Goal: Task Accomplishment & Management: Use online tool/utility

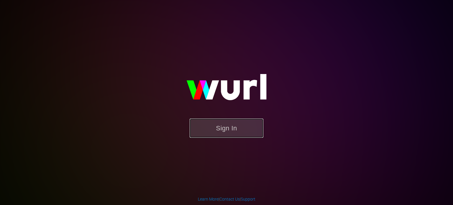
click at [214, 127] on button "Sign In" at bounding box center [227, 128] width 74 height 19
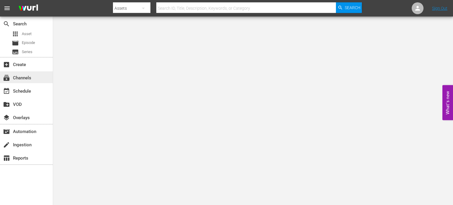
click at [26, 80] on div "subscriptions Channels" at bounding box center [16, 76] width 33 height 5
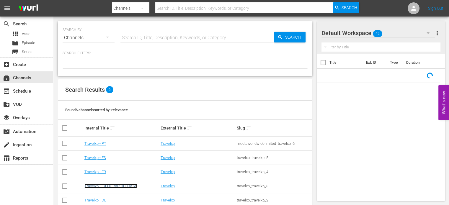
click at [98, 186] on link "Travelxp - [GEOGRAPHIC_DATA]" at bounding box center [110, 186] width 53 height 4
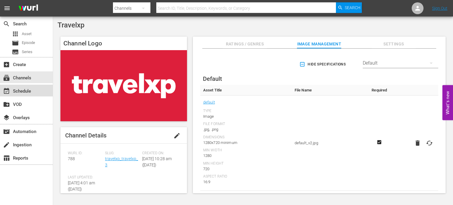
click at [18, 91] on div "event_available Schedule" at bounding box center [16, 90] width 33 height 5
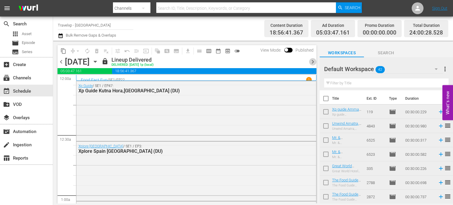
click at [314, 60] on span "chevron_right" at bounding box center [312, 61] width 7 height 7
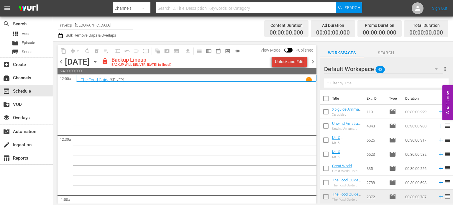
click at [293, 62] on div "Unlock and Edit" at bounding box center [289, 61] width 29 height 11
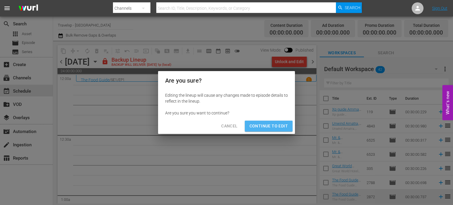
click at [280, 128] on span "Continue to Edit" at bounding box center [269, 125] width 38 height 7
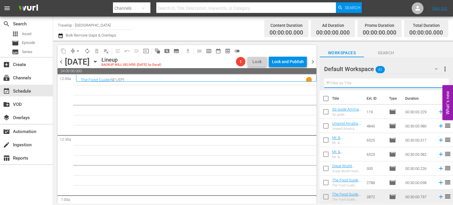
click at [335, 81] on input "text" at bounding box center [386, 82] width 124 height 9
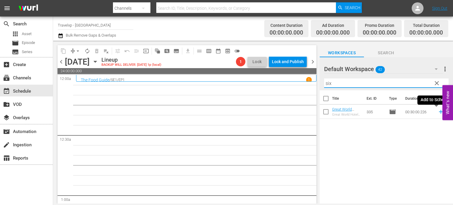
type input "six"
click at [438, 112] on icon at bounding box center [441, 112] width 6 height 6
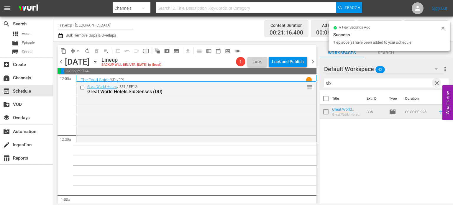
click at [438, 81] on span "clear" at bounding box center [436, 83] width 7 height 7
click at [438, 81] on input "text" at bounding box center [386, 82] width 124 height 9
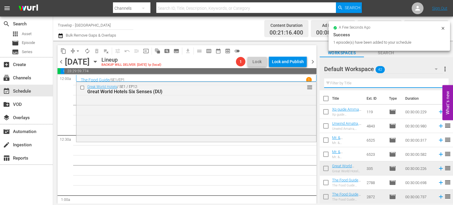
click at [438, 81] on input "text" at bounding box center [386, 82] width 124 height 9
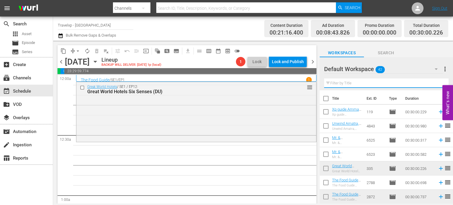
click at [438, 81] on input "text" at bounding box center [386, 82] width 124 height 9
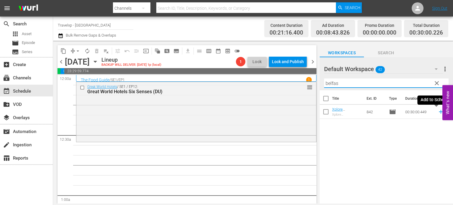
type input "belfas"
click at [438, 112] on icon at bounding box center [441, 112] width 6 height 6
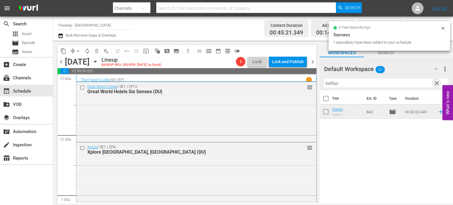
click at [435, 83] on span "clear" at bounding box center [436, 83] width 7 height 7
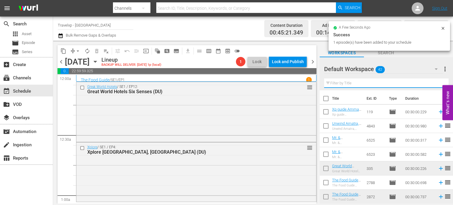
click at [435, 83] on input "text" at bounding box center [386, 82] width 124 height 9
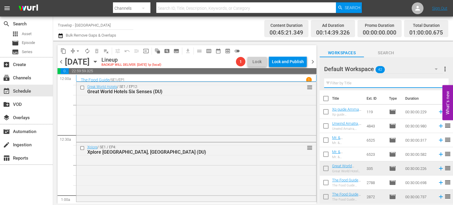
click at [435, 83] on input "text" at bounding box center [386, 82] width 124 height 9
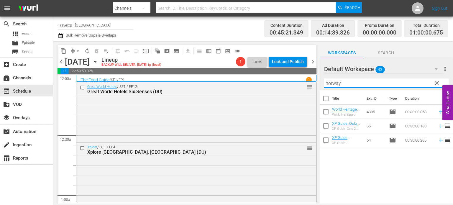
type input "norway"
click at [438, 111] on icon at bounding box center [441, 112] width 6 height 6
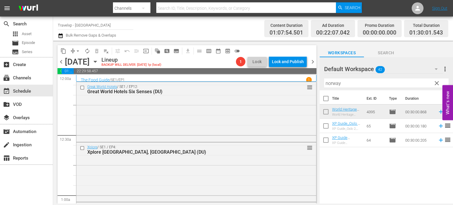
click at [438, 83] on span "clear" at bounding box center [436, 83] width 7 height 7
click at [438, 83] on input "norway" at bounding box center [386, 82] width 124 height 9
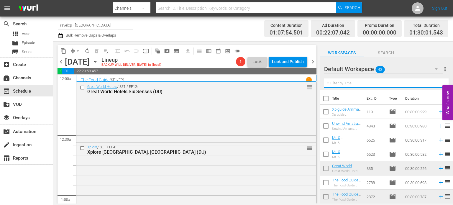
click at [438, 83] on input "text" at bounding box center [386, 82] width 124 height 9
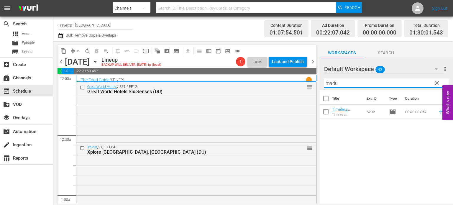
type input "madu"
click at [444, 114] on span "reorder" at bounding box center [447, 111] width 7 height 7
click at [439, 112] on icon at bounding box center [441, 112] width 4 height 4
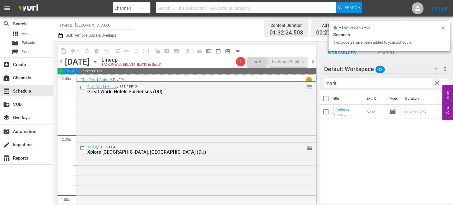
click at [436, 80] on span "clear" at bounding box center [436, 83] width 7 height 7
click at [436, 80] on input "text" at bounding box center [386, 82] width 124 height 9
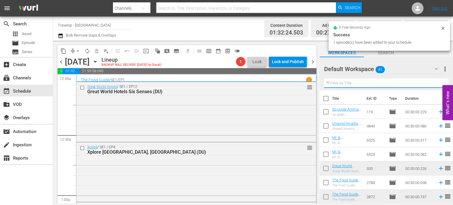
click at [436, 80] on input "text" at bounding box center [386, 82] width 124 height 9
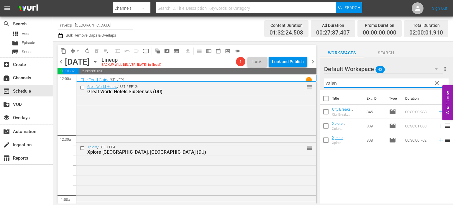
type input "valen"
click at [438, 140] on icon at bounding box center [441, 140] width 6 height 6
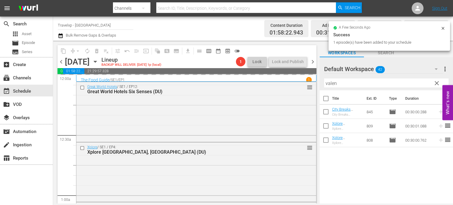
click at [435, 82] on span "clear" at bounding box center [436, 83] width 7 height 7
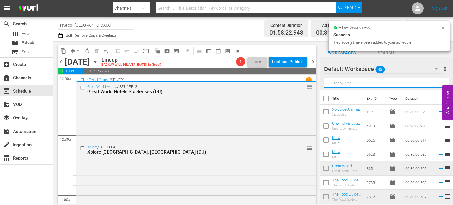
click at [435, 82] on input "text" at bounding box center [386, 82] width 124 height 9
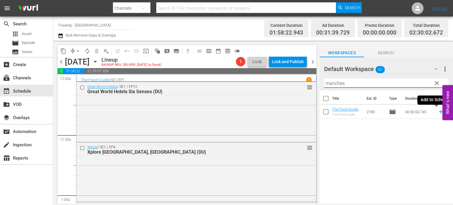
type input "manches"
click at [439, 113] on icon at bounding box center [441, 112] width 6 height 6
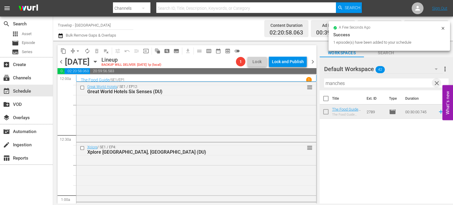
click at [436, 85] on span "clear" at bounding box center [436, 83] width 7 height 7
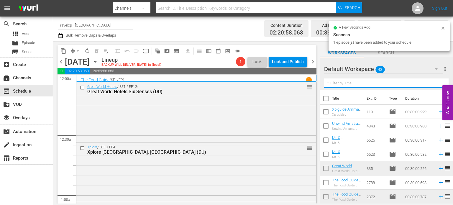
click at [436, 85] on input "text" at bounding box center [386, 82] width 124 height 9
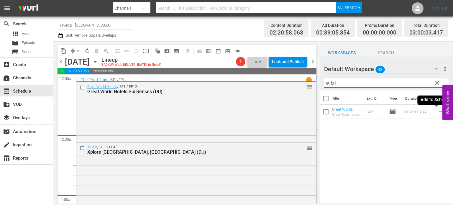
type input "telfai"
click at [438, 113] on icon at bounding box center [441, 112] width 6 height 6
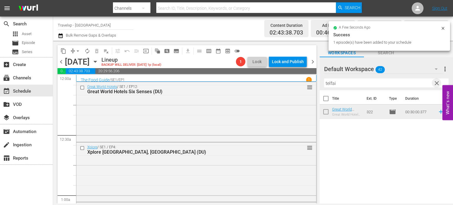
click at [436, 84] on span "clear" at bounding box center [436, 83] width 7 height 7
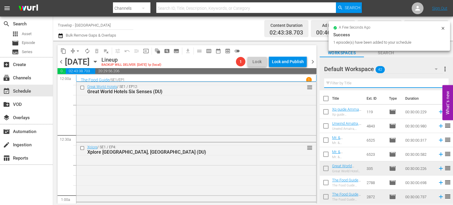
click at [436, 84] on input "text" at bounding box center [386, 82] width 124 height 9
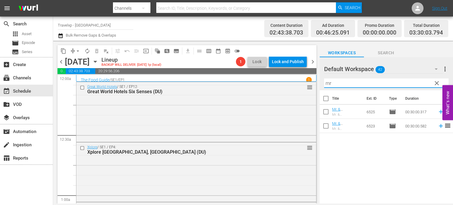
type input "mr"
click at [438, 126] on icon at bounding box center [441, 126] width 6 height 6
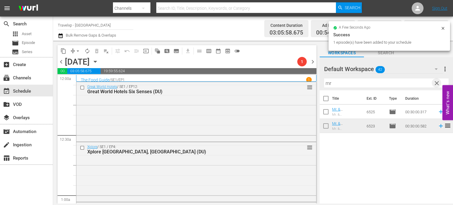
click at [437, 84] on span "clear" at bounding box center [436, 83] width 7 height 7
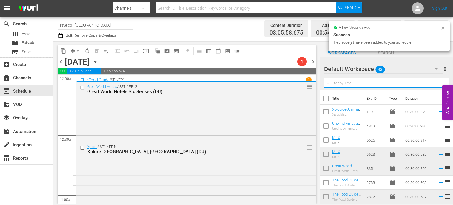
click at [437, 84] on input "text" at bounding box center [386, 82] width 124 height 9
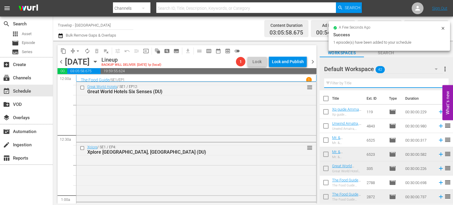
click at [437, 84] on input "text" at bounding box center [386, 82] width 124 height 9
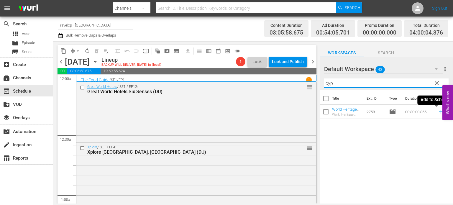
type input "cyp"
click at [438, 112] on icon at bounding box center [441, 112] width 6 height 6
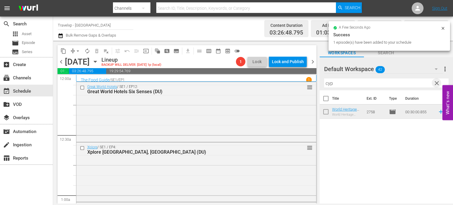
click at [435, 82] on span "clear" at bounding box center [436, 83] width 7 height 7
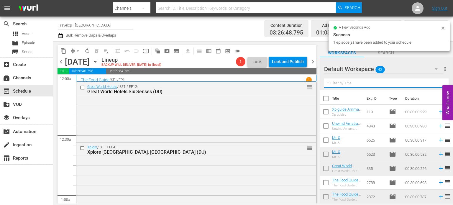
click at [435, 82] on input "text" at bounding box center [386, 82] width 124 height 9
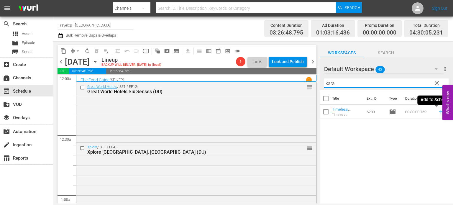
type input "kara"
click at [438, 113] on icon at bounding box center [441, 112] width 6 height 6
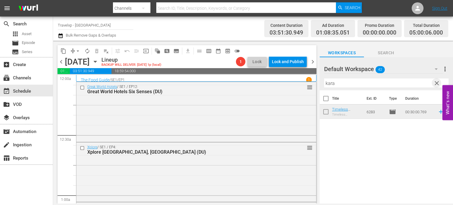
click at [435, 86] on span "clear" at bounding box center [436, 83] width 7 height 7
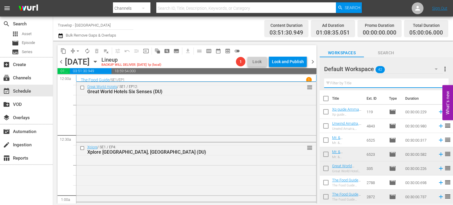
click at [435, 86] on input "text" at bounding box center [386, 82] width 124 height 9
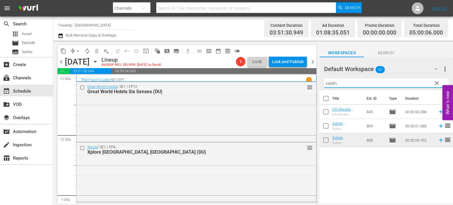
type input "valen"
click at [438, 127] on icon at bounding box center [441, 126] width 6 height 6
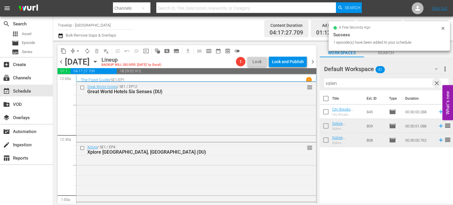
click at [436, 85] on span "clear" at bounding box center [436, 83] width 7 height 7
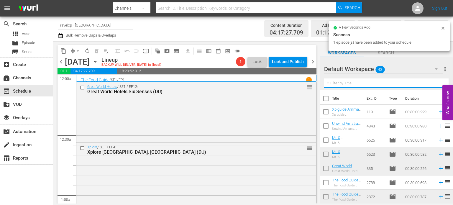
click at [436, 85] on input "text" at bounding box center [386, 82] width 124 height 9
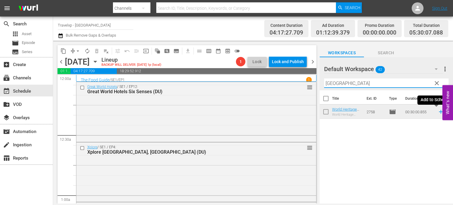
type input "[GEOGRAPHIC_DATA]"
click at [438, 111] on icon at bounding box center [441, 112] width 6 height 6
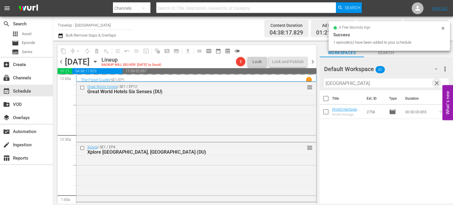
click at [434, 82] on span "clear" at bounding box center [436, 83] width 7 height 7
click at [434, 82] on input "[GEOGRAPHIC_DATA]" at bounding box center [386, 82] width 124 height 9
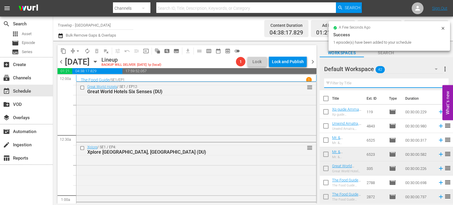
click at [434, 82] on input "text" at bounding box center [386, 82] width 124 height 9
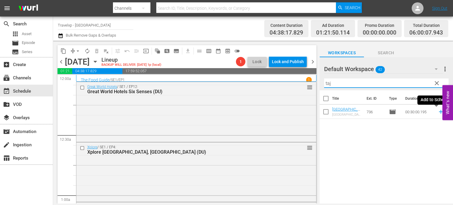
type input "taj"
click at [438, 112] on icon at bounding box center [441, 112] width 6 height 6
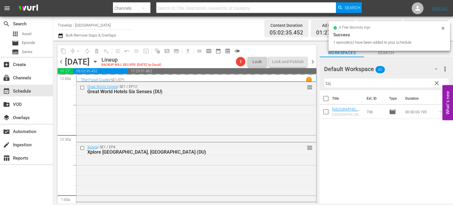
click at [435, 82] on span "clear" at bounding box center [436, 83] width 7 height 7
click at [435, 82] on input "taj" at bounding box center [386, 82] width 124 height 9
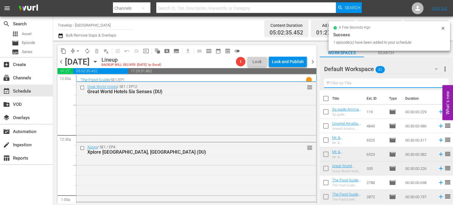
click at [435, 82] on input "text" at bounding box center [386, 82] width 124 height 9
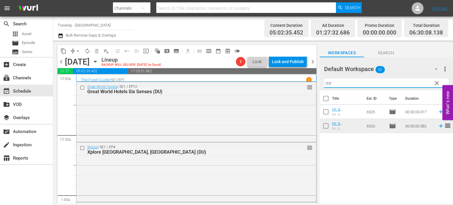
type input "mr"
click at [438, 111] on icon at bounding box center [441, 112] width 6 height 6
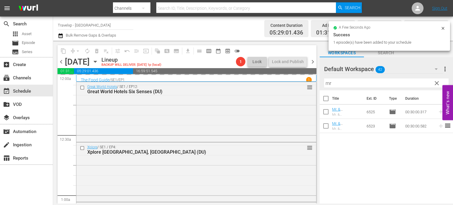
click at [433, 82] on button "clear" at bounding box center [436, 82] width 9 height 9
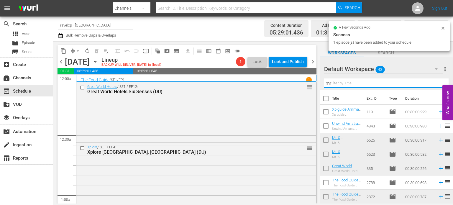
click at [433, 82] on input "mr" at bounding box center [386, 82] width 124 height 9
click at [433, 82] on input "text" at bounding box center [386, 82] width 124 height 9
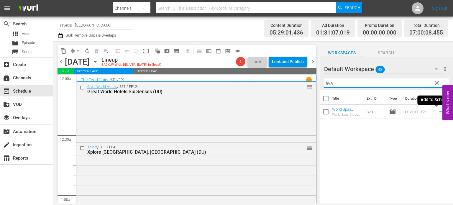
type input "eva"
click at [438, 113] on icon at bounding box center [441, 112] width 6 height 6
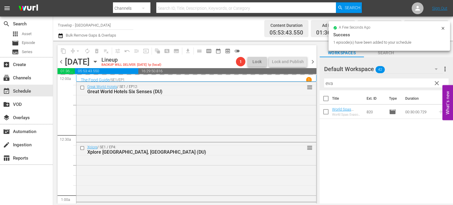
click at [439, 82] on span "clear" at bounding box center [436, 83] width 7 height 7
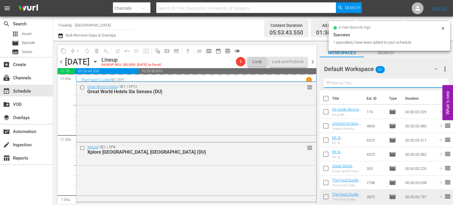
click at [439, 82] on input "text" at bounding box center [386, 82] width 124 height 9
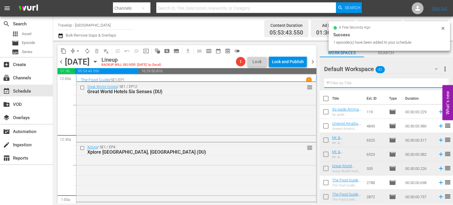
click at [439, 82] on input "text" at bounding box center [386, 82] width 124 height 9
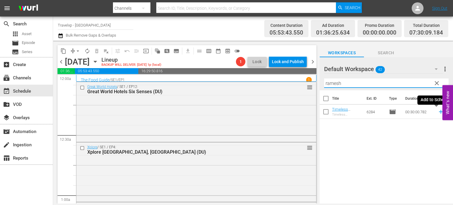
type input "ramesh"
click at [439, 112] on icon at bounding box center [441, 112] width 4 height 4
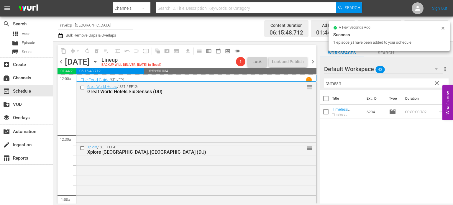
click at [436, 86] on span "clear" at bounding box center [436, 83] width 7 height 7
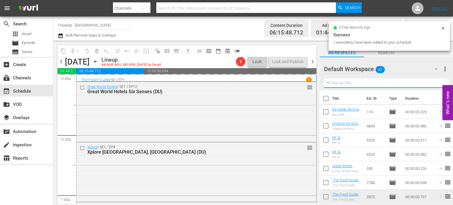
click at [436, 86] on input "text" at bounding box center [386, 82] width 124 height 9
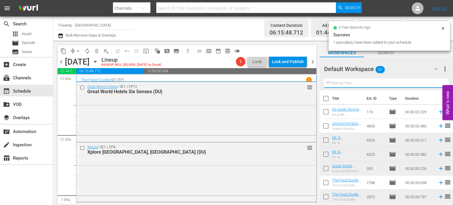
click at [436, 86] on div "Default Workspace 42 Default more_vert Filter by Title" at bounding box center [386, 73] width 133 height 33
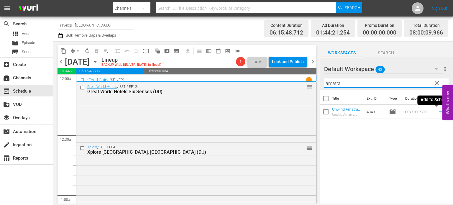
type input "amatra"
click at [439, 112] on icon at bounding box center [441, 112] width 4 height 4
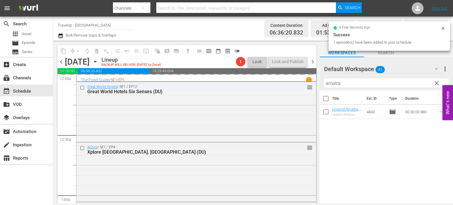
click at [435, 82] on span "clear" at bounding box center [436, 83] width 7 height 7
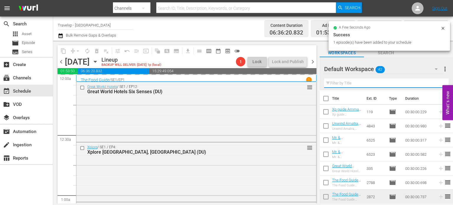
click at [435, 82] on input "text" at bounding box center [386, 82] width 124 height 9
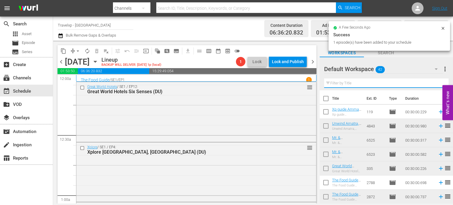
click at [435, 82] on input "text" at bounding box center [386, 82] width 124 height 9
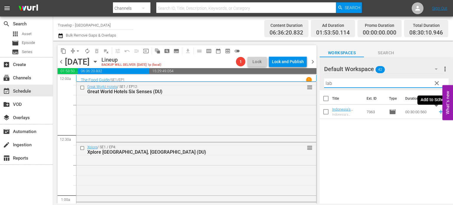
type input "lab"
click at [438, 111] on icon at bounding box center [441, 112] width 6 height 6
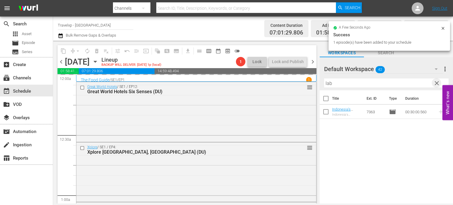
click at [436, 83] on span "clear" at bounding box center [436, 83] width 7 height 7
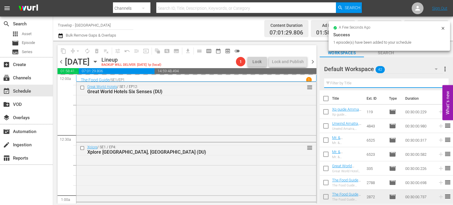
click at [436, 83] on input "text" at bounding box center [386, 82] width 124 height 9
click at [436, 83] on div "Default Workspace 42 Default more_vert Filter by Title a" at bounding box center [386, 73] width 133 height 33
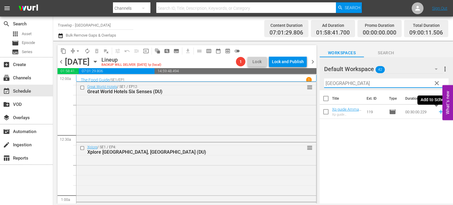
type input "[GEOGRAPHIC_DATA]"
click at [438, 114] on icon at bounding box center [441, 112] width 6 height 6
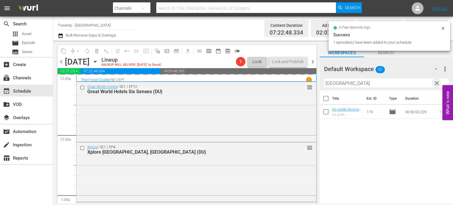
click at [436, 85] on span "clear" at bounding box center [436, 83] width 7 height 7
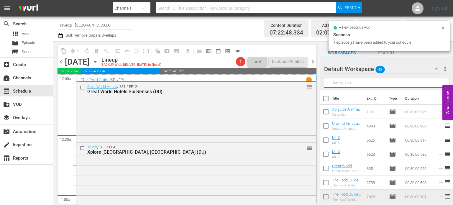
click at [436, 85] on input "text" at bounding box center [386, 82] width 124 height 9
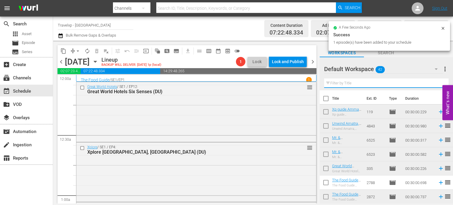
click at [436, 85] on input "text" at bounding box center [386, 82] width 124 height 9
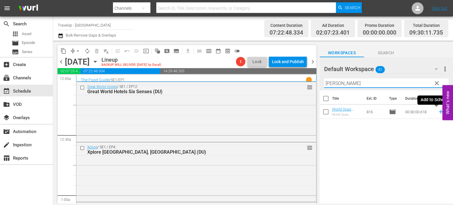
type input "[PERSON_NAME]"
click at [439, 112] on icon at bounding box center [441, 112] width 4 height 4
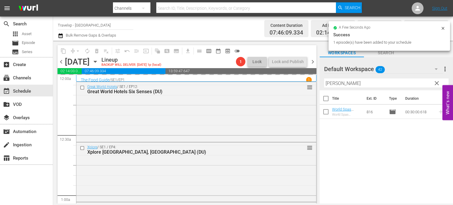
click at [432, 86] on button "clear" at bounding box center [436, 82] width 9 height 9
click at [432, 86] on input "[PERSON_NAME]" at bounding box center [386, 82] width 124 height 9
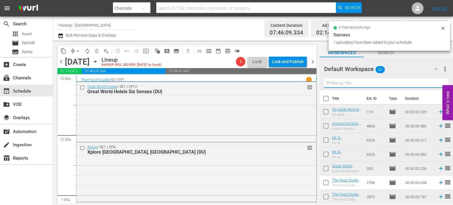
click at [432, 86] on input "text" at bounding box center [386, 82] width 124 height 9
click at [432, 86] on div "Default Workspace 42 Default more_vert Filter by Title" at bounding box center [386, 73] width 133 height 33
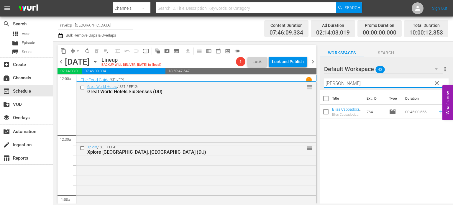
type input "[PERSON_NAME]"
click at [438, 112] on icon at bounding box center [441, 112] width 6 height 6
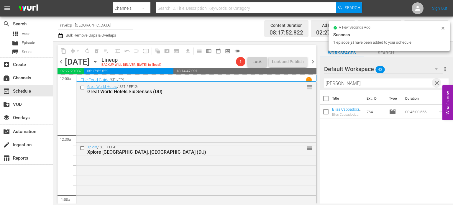
click at [437, 83] on span "clear" at bounding box center [436, 83] width 7 height 7
click at [437, 83] on input "text" at bounding box center [386, 82] width 124 height 9
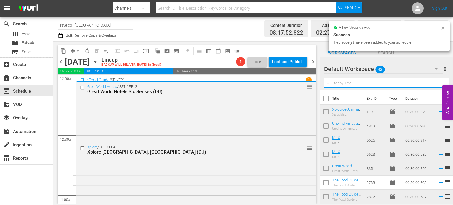
click at [437, 83] on input "text" at bounding box center [386, 82] width 124 height 9
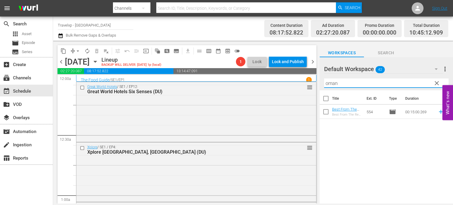
type input "oman"
click at [439, 112] on icon at bounding box center [441, 112] width 4 height 4
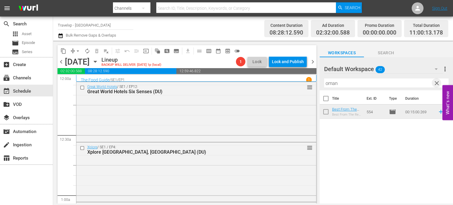
click at [435, 81] on span "clear" at bounding box center [436, 83] width 7 height 7
click at [435, 81] on input "text" at bounding box center [386, 82] width 124 height 9
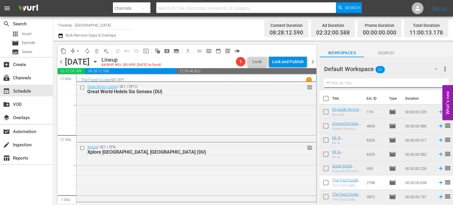
click at [435, 81] on input "text" at bounding box center [386, 82] width 124 height 9
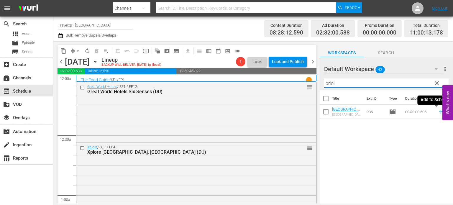
type input "oriol"
click at [438, 113] on icon at bounding box center [441, 112] width 6 height 6
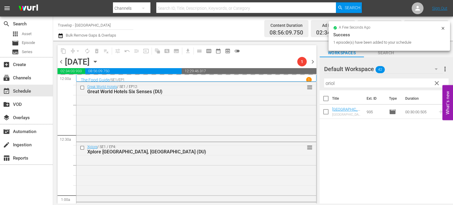
click at [436, 81] on span "clear" at bounding box center [436, 83] width 7 height 7
click at [436, 81] on input "oriol" at bounding box center [386, 82] width 124 height 9
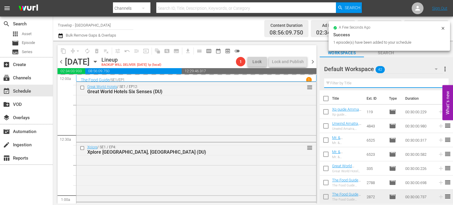
click at [436, 81] on input "text" at bounding box center [386, 82] width 124 height 9
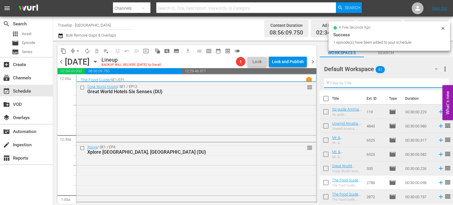
click at [436, 81] on input "text" at bounding box center [386, 82] width 124 height 9
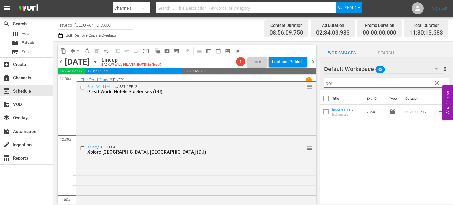
type input "bor"
click at [438, 111] on icon at bounding box center [441, 112] width 6 height 6
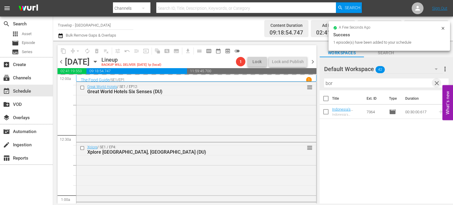
click at [438, 82] on span "clear" at bounding box center [436, 83] width 7 height 7
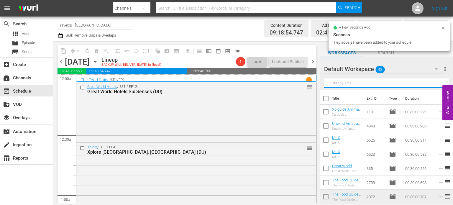
click at [438, 82] on input "text" at bounding box center [386, 82] width 124 height 9
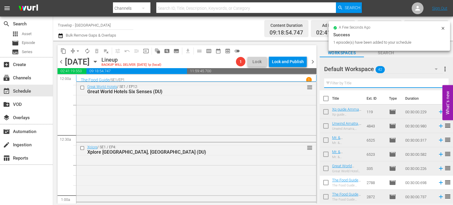
click at [438, 82] on input "text" at bounding box center [386, 82] width 124 height 9
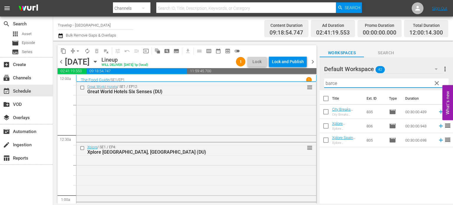
type input "barce"
click at [439, 112] on icon at bounding box center [441, 112] width 4 height 4
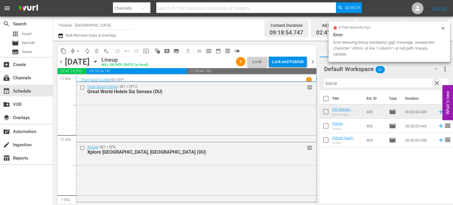
click at [438, 84] on span "clear" at bounding box center [436, 83] width 7 height 7
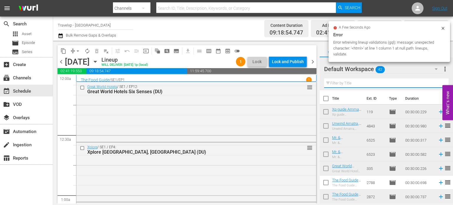
drag, startPoint x: 433, startPoint y: 87, endPoint x: 438, endPoint y: 84, distance: 5.9
click at [438, 84] on input "text" at bounding box center [386, 82] width 124 height 9
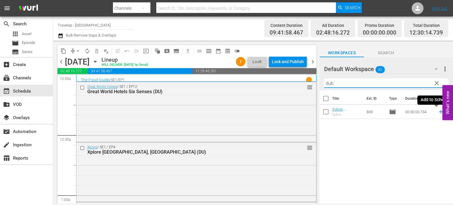
type input "dub"
click at [439, 114] on icon at bounding box center [441, 112] width 6 height 6
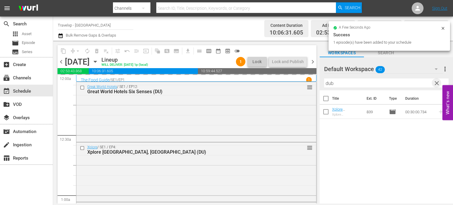
click at [438, 82] on span "clear" at bounding box center [436, 83] width 7 height 7
click at [438, 82] on input "text" at bounding box center [386, 82] width 124 height 9
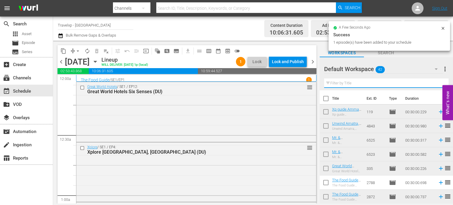
click at [438, 82] on input "text" at bounding box center [386, 82] width 124 height 9
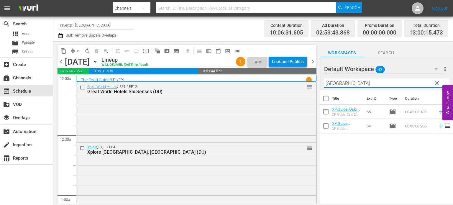
type input "[GEOGRAPHIC_DATA]"
click at [439, 126] on icon at bounding box center [441, 126] width 4 height 4
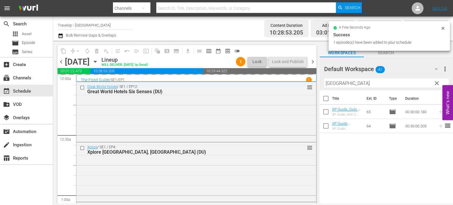
click at [435, 86] on span "clear" at bounding box center [436, 83] width 7 height 7
click at [435, 86] on input "[GEOGRAPHIC_DATA]" at bounding box center [386, 82] width 124 height 9
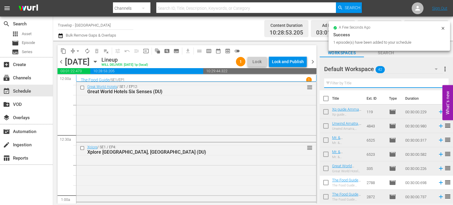
click at [435, 86] on input "text" at bounding box center [386, 82] width 124 height 9
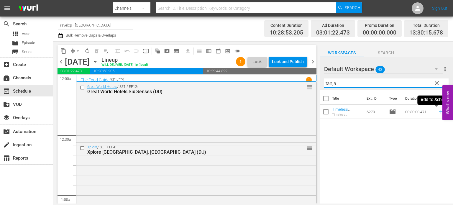
type input "tanja"
click at [439, 111] on icon at bounding box center [441, 112] width 4 height 4
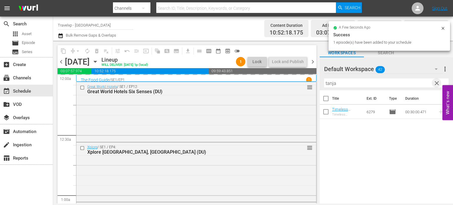
click at [435, 84] on span "clear" at bounding box center [436, 83] width 7 height 7
click at [435, 84] on input "tanja" at bounding box center [386, 82] width 124 height 9
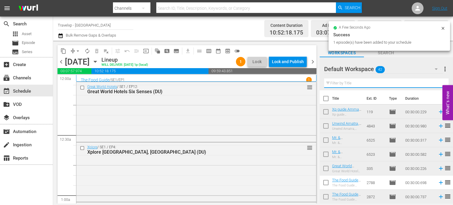
click at [435, 84] on input "text" at bounding box center [386, 82] width 124 height 9
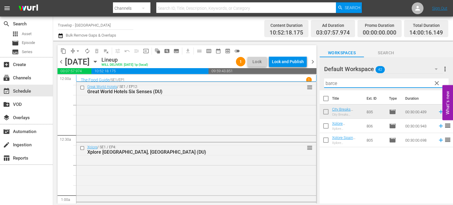
type input "barce"
click at [438, 142] on icon at bounding box center [441, 140] width 6 height 6
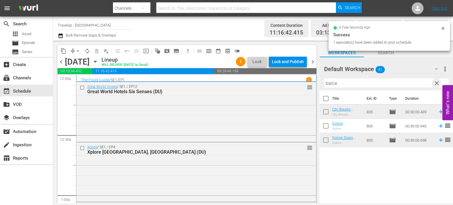
click at [437, 85] on span "clear" at bounding box center [436, 83] width 7 height 7
click at [437, 85] on input "text" at bounding box center [386, 82] width 124 height 9
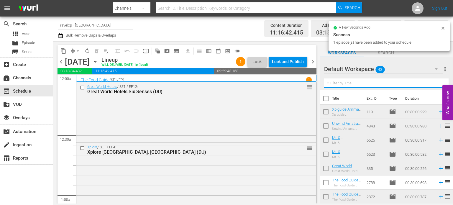
click at [437, 85] on input "text" at bounding box center [386, 82] width 124 height 9
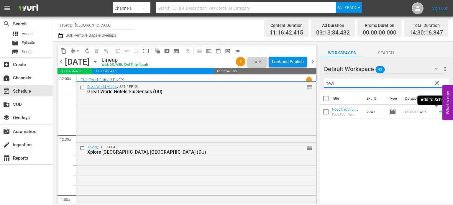
type input "new"
click at [438, 113] on icon at bounding box center [441, 112] width 6 height 6
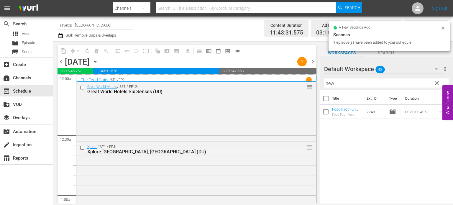
click at [438, 82] on span "clear" at bounding box center [436, 83] width 7 height 7
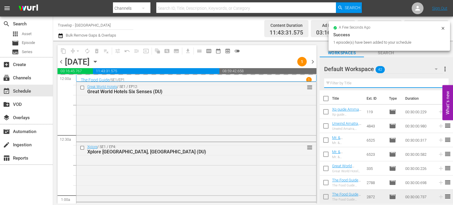
click at [438, 82] on input "text" at bounding box center [386, 82] width 124 height 9
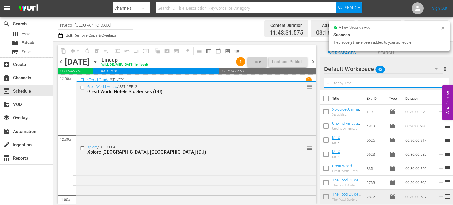
click at [438, 82] on input "text" at bounding box center [386, 82] width 124 height 9
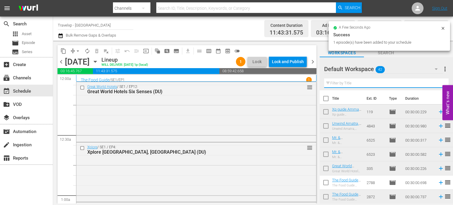
click at [438, 82] on input "text" at bounding box center [386, 82] width 124 height 9
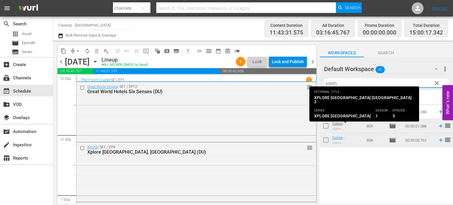
type input "valen"
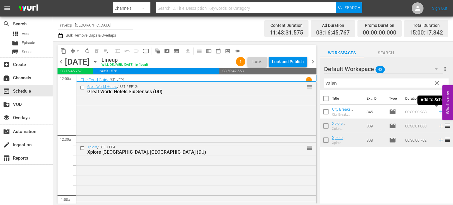
click at [439, 112] on icon at bounding box center [441, 112] width 4 height 4
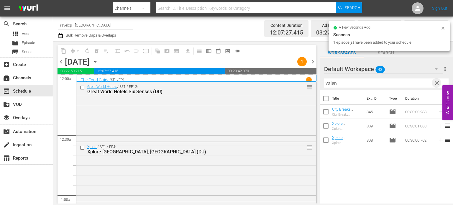
click at [437, 83] on span "clear" at bounding box center [436, 83] width 7 height 7
click at [437, 83] on input "valen" at bounding box center [386, 82] width 124 height 9
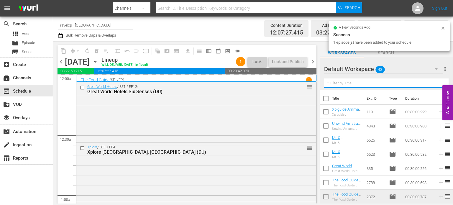
click at [437, 83] on input "text" at bounding box center [386, 82] width 124 height 9
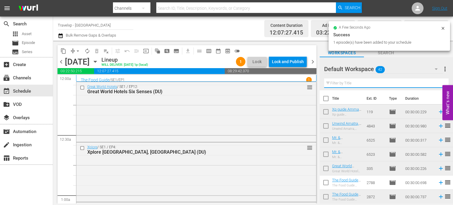
click at [437, 83] on input "text" at bounding box center [386, 82] width 124 height 9
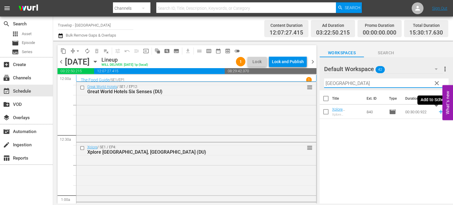
type input "[GEOGRAPHIC_DATA]"
click at [439, 112] on icon at bounding box center [441, 112] width 4 height 4
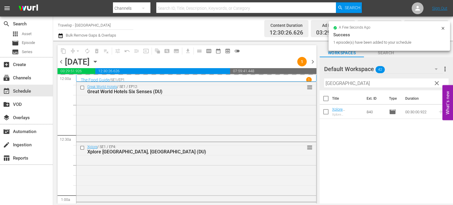
click at [436, 85] on span "clear" at bounding box center [436, 83] width 7 height 7
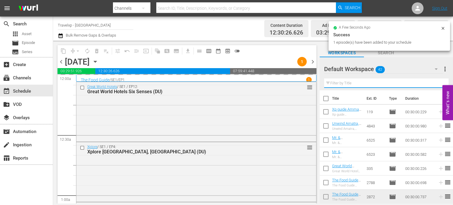
click at [436, 85] on input "text" at bounding box center [386, 82] width 124 height 9
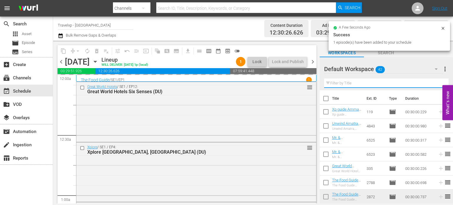
click at [436, 85] on input "text" at bounding box center [386, 82] width 124 height 9
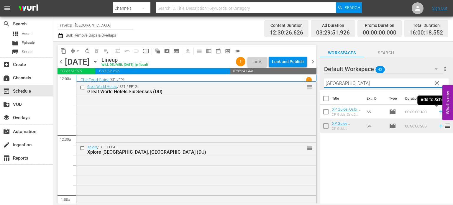
type input "[GEOGRAPHIC_DATA]"
click at [438, 112] on icon at bounding box center [441, 112] width 6 height 6
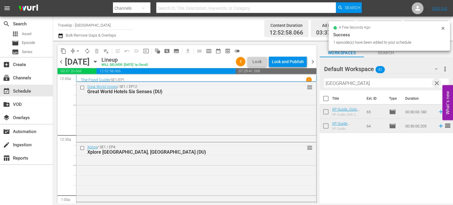
click at [436, 85] on span "clear" at bounding box center [436, 83] width 7 height 7
click at [436, 85] on input "text" at bounding box center [386, 82] width 124 height 9
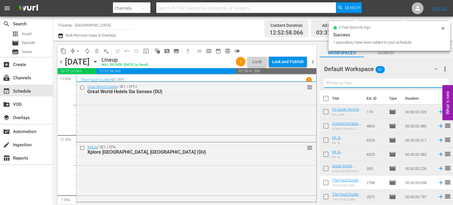
click at [436, 85] on input "text" at bounding box center [386, 82] width 124 height 9
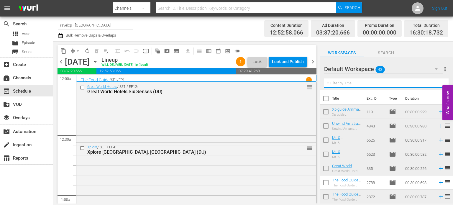
click at [436, 85] on input "text" at bounding box center [386, 82] width 124 height 9
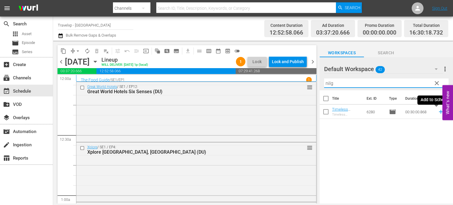
type input "nilg"
click at [438, 113] on icon at bounding box center [441, 112] width 6 height 6
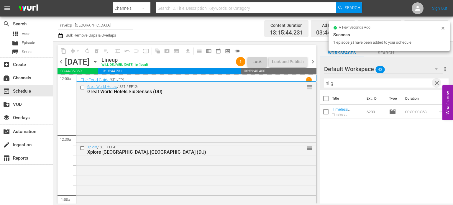
click at [437, 84] on span "clear" at bounding box center [436, 83] width 7 height 7
drag, startPoint x: 0, startPoint y: 0, endPoint x: 437, endPoint y: 84, distance: 445.3
click at [437, 84] on input "text" at bounding box center [386, 82] width 124 height 9
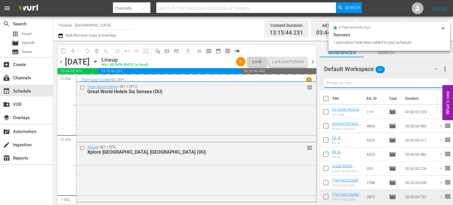
click at [437, 84] on input "text" at bounding box center [386, 82] width 124 height 9
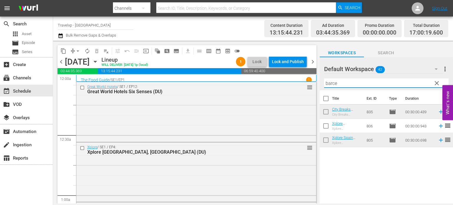
type input "barce"
click at [438, 126] on icon at bounding box center [441, 126] width 6 height 6
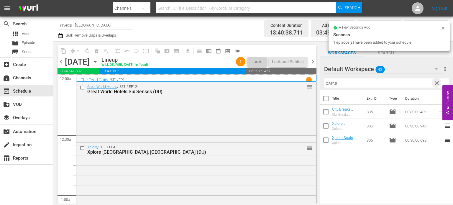
click at [435, 80] on span "clear" at bounding box center [436, 83] width 7 height 7
click at [435, 80] on input "text" at bounding box center [386, 82] width 124 height 9
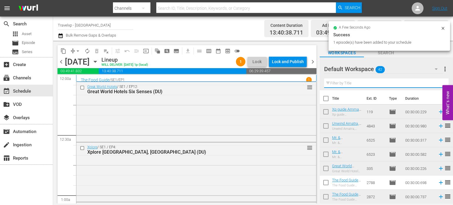
click at [435, 80] on input "text" at bounding box center [386, 82] width 124 height 9
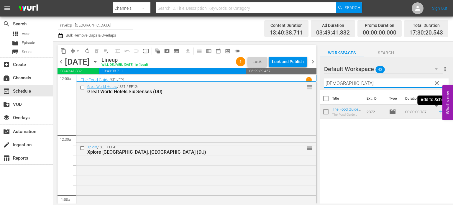
type input "buda"
click at [438, 112] on icon at bounding box center [441, 112] width 6 height 6
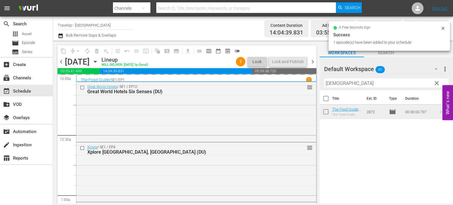
click at [436, 85] on span "clear" at bounding box center [436, 83] width 7 height 7
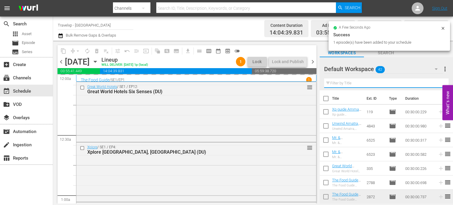
click at [436, 85] on input "text" at bounding box center [386, 82] width 124 height 9
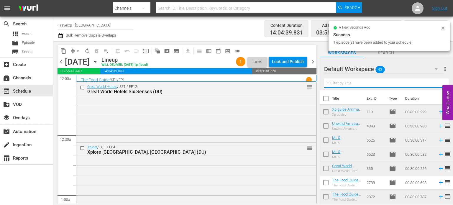
click at [436, 85] on input "text" at bounding box center [386, 82] width 124 height 9
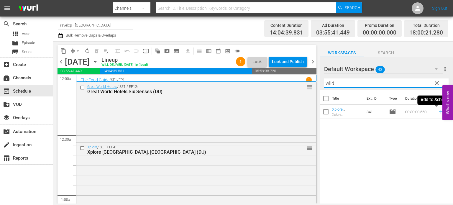
type input "wild"
click at [439, 112] on icon at bounding box center [441, 112] width 4 height 4
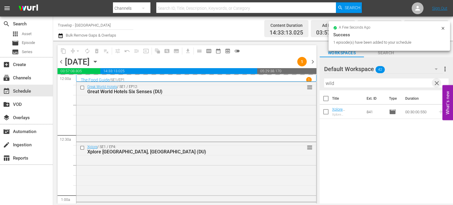
click at [436, 82] on span "clear" at bounding box center [436, 83] width 7 height 7
click at [436, 82] on input "wild" at bounding box center [386, 82] width 124 height 9
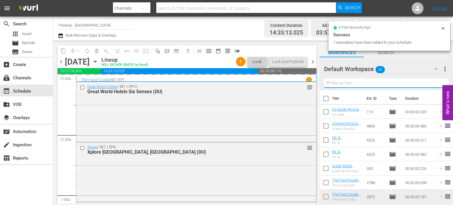
click at [436, 82] on input "text" at bounding box center [386, 82] width 124 height 9
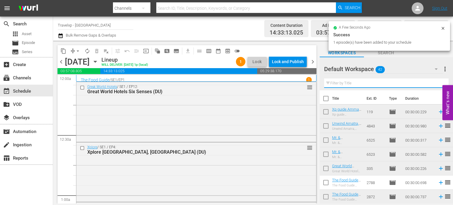
click at [436, 82] on input "text" at bounding box center [386, 82] width 124 height 9
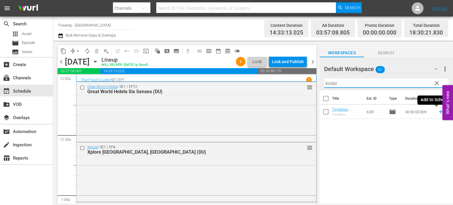
type input "kodai"
click at [438, 111] on icon at bounding box center [441, 112] width 6 height 6
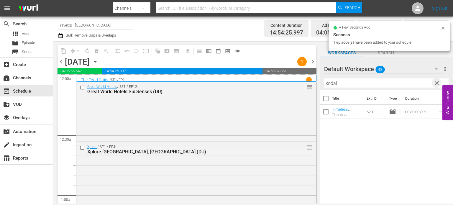
click at [437, 85] on span "clear" at bounding box center [436, 83] width 7 height 7
click at [437, 85] on input "kodai" at bounding box center [386, 82] width 124 height 9
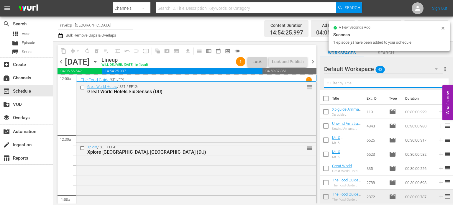
click at [437, 85] on input "text" at bounding box center [386, 82] width 124 height 9
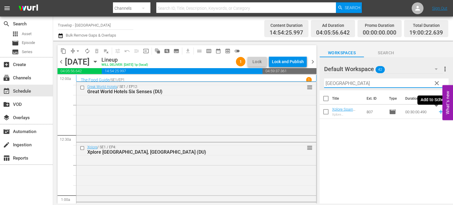
type input "madrid"
click at [438, 114] on icon at bounding box center [441, 112] width 6 height 6
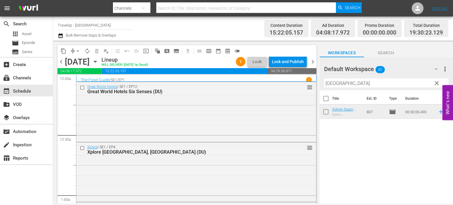
click at [436, 82] on span "clear" at bounding box center [436, 83] width 7 height 7
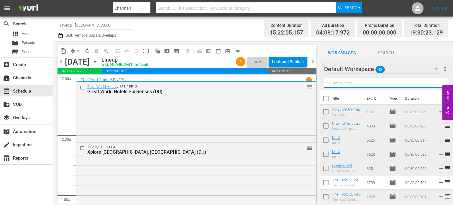
click at [436, 82] on input "text" at bounding box center [386, 82] width 124 height 9
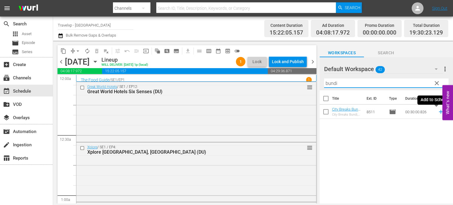
type input "bundi"
click at [438, 114] on icon at bounding box center [441, 112] width 6 height 6
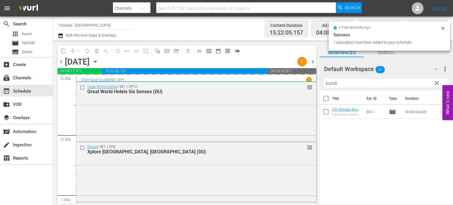
click at [438, 83] on span "clear" at bounding box center [436, 83] width 7 height 7
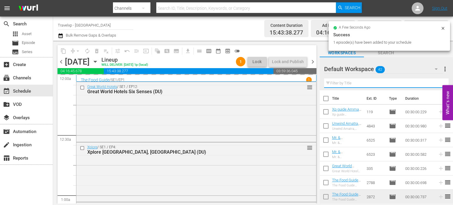
click at [438, 83] on input "text" at bounding box center [386, 82] width 124 height 9
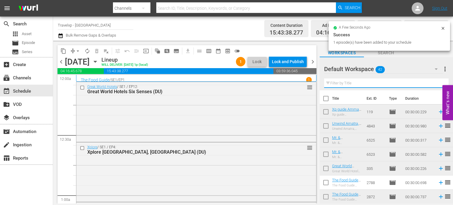
click at [438, 83] on input "text" at bounding box center [386, 82] width 124 height 9
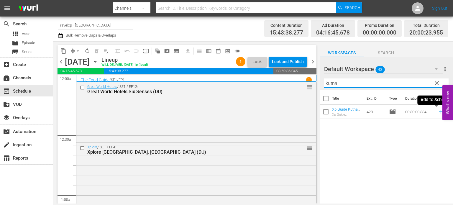
type input "kutna"
click at [438, 114] on icon at bounding box center [441, 112] width 6 height 6
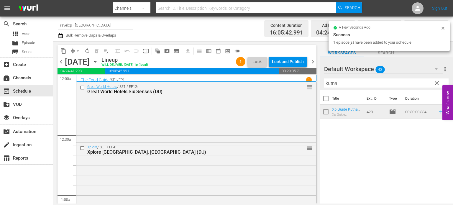
click at [434, 83] on span "clear" at bounding box center [436, 83] width 7 height 7
click at [434, 83] on input "kutna" at bounding box center [386, 82] width 124 height 9
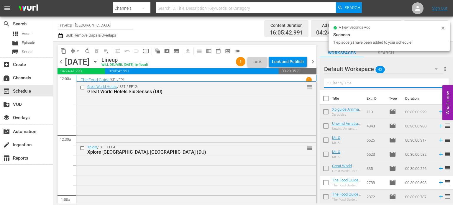
click at [434, 83] on input "text" at bounding box center [386, 82] width 124 height 9
click at [434, 83] on div "Default Workspace 42 Default more_vert Filter by Title s" at bounding box center [386, 73] width 133 height 33
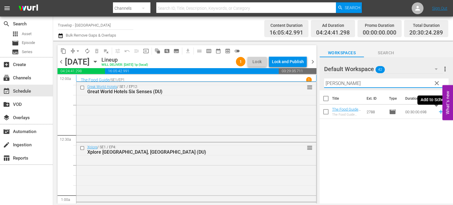
type input "salz"
click at [438, 113] on icon at bounding box center [441, 112] width 6 height 6
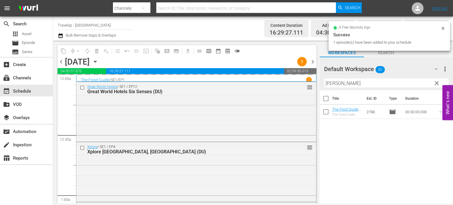
click at [437, 85] on span "clear" at bounding box center [436, 83] width 7 height 7
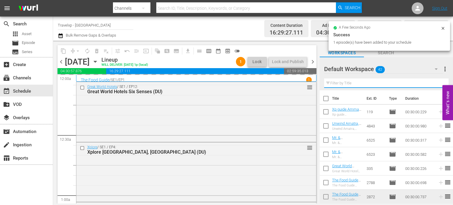
click at [437, 85] on input "text" at bounding box center [386, 82] width 124 height 9
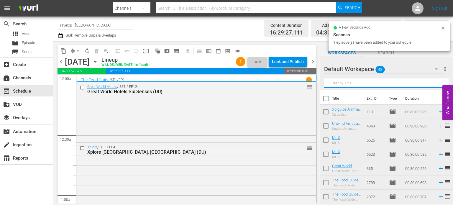
click at [437, 85] on div "Default Workspace 42 Default more_vert Filter by Title" at bounding box center [386, 73] width 133 height 33
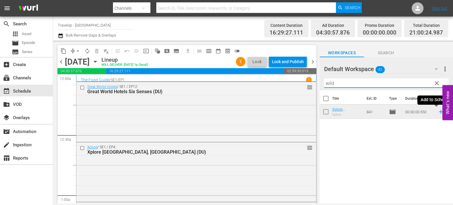
type input "wild"
click at [438, 111] on icon at bounding box center [441, 112] width 6 height 6
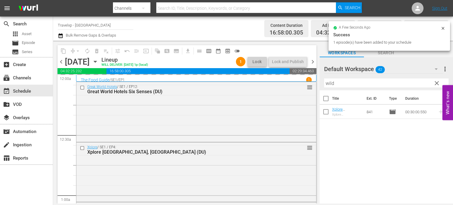
click at [438, 83] on span "clear" at bounding box center [436, 83] width 7 height 7
click at [438, 83] on input "wild" at bounding box center [386, 82] width 124 height 9
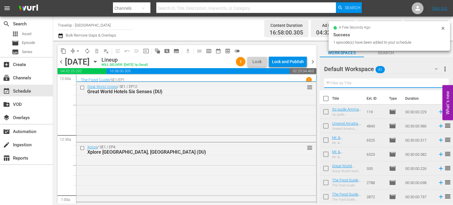
click at [438, 83] on input "text" at bounding box center [386, 82] width 124 height 9
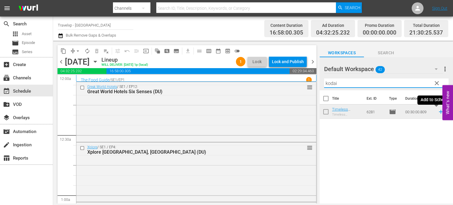
type input "kodai"
click at [438, 112] on icon at bounding box center [441, 112] width 6 height 6
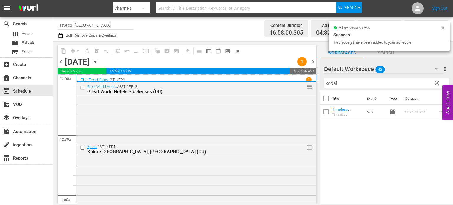
click at [435, 85] on span "clear" at bounding box center [436, 83] width 7 height 7
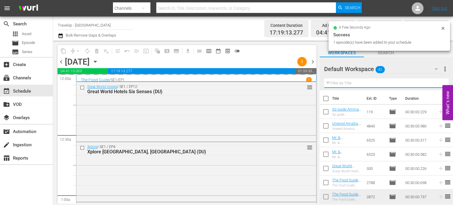
click at [435, 85] on input "text" at bounding box center [386, 82] width 124 height 9
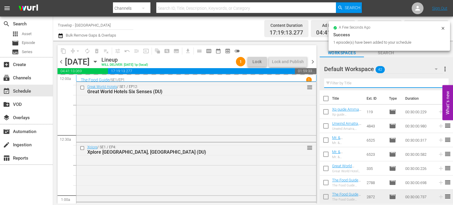
click at [435, 85] on input "text" at bounding box center [386, 82] width 124 height 9
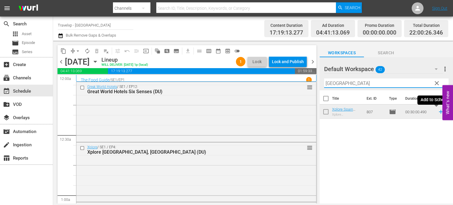
type input "madrid"
click at [438, 111] on icon at bounding box center [441, 112] width 6 height 6
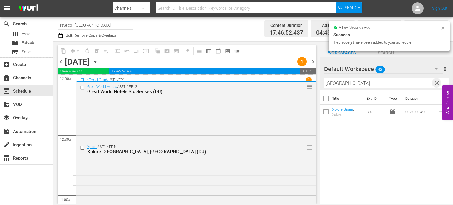
click at [435, 83] on span "clear" at bounding box center [436, 83] width 7 height 7
click at [435, 83] on input "madrid" at bounding box center [386, 82] width 124 height 9
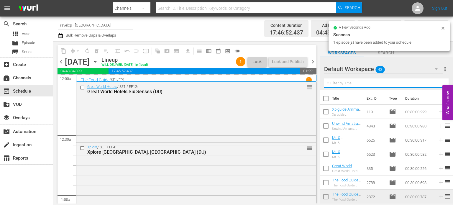
click at [435, 83] on input "text" at bounding box center [386, 82] width 124 height 9
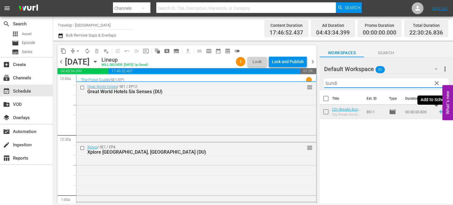
type input "bundi"
click at [438, 110] on icon at bounding box center [441, 112] width 6 height 6
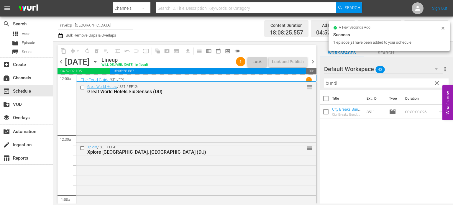
click at [438, 85] on span "clear" at bounding box center [436, 83] width 7 height 7
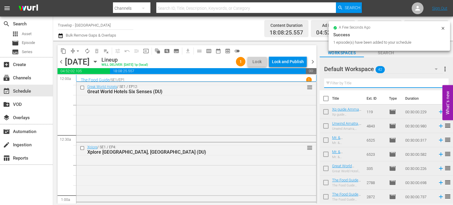
click at [438, 85] on input "text" at bounding box center [386, 82] width 124 height 9
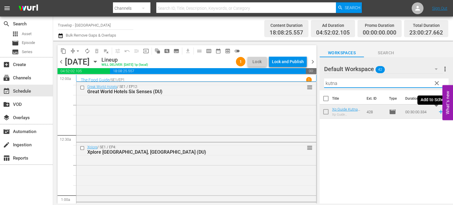
type input "kutna"
click at [438, 114] on icon at bounding box center [441, 112] width 6 height 6
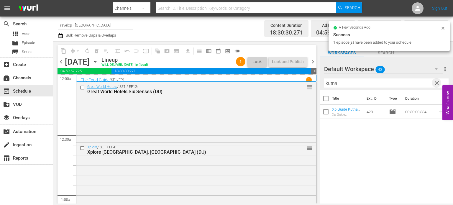
click at [436, 85] on span "clear" at bounding box center [436, 83] width 7 height 7
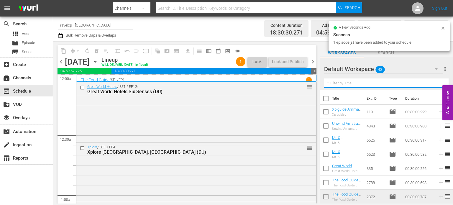
click at [436, 85] on input "text" at bounding box center [386, 82] width 124 height 9
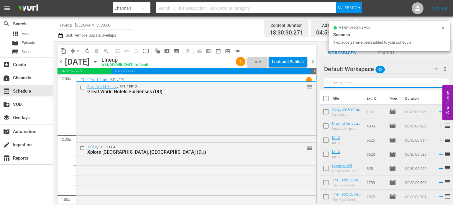
click at [436, 85] on input "text" at bounding box center [386, 82] width 124 height 9
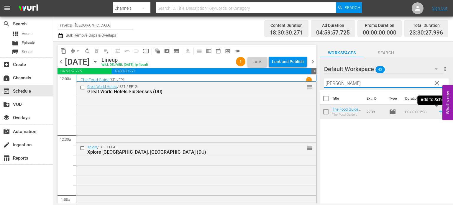
type input "sal"
click at [438, 112] on icon at bounding box center [441, 112] width 6 height 6
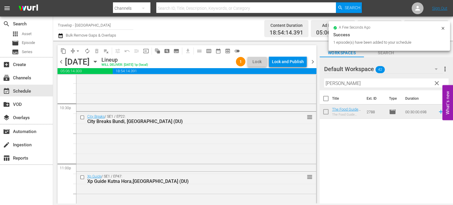
scroll to position [2767, 0]
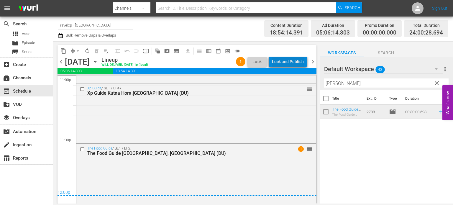
click at [291, 60] on div "Lock and Publish" at bounding box center [288, 61] width 32 height 11
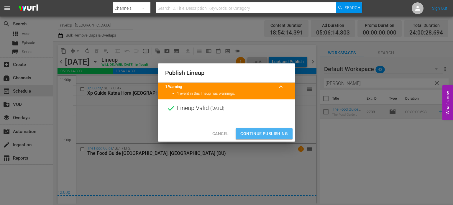
click at [265, 133] on span "Continue Publishing" at bounding box center [263, 133] width 47 height 7
